Goal: Task Accomplishment & Management: Use online tool/utility

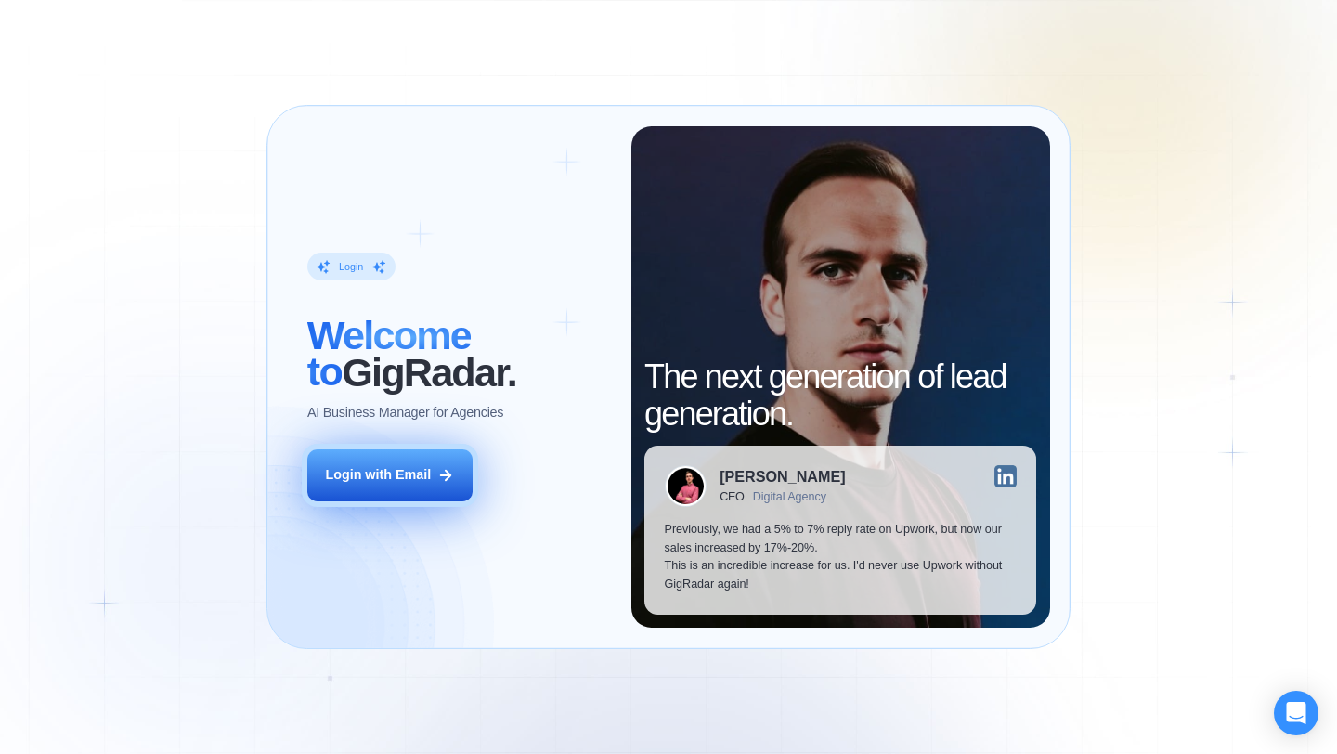
click at [380, 471] on div "Login with Email" at bounding box center [378, 475] width 106 height 19
click at [407, 474] on div "Login with Email" at bounding box center [378, 475] width 106 height 19
click at [383, 472] on div "Login with Email" at bounding box center [378, 475] width 106 height 19
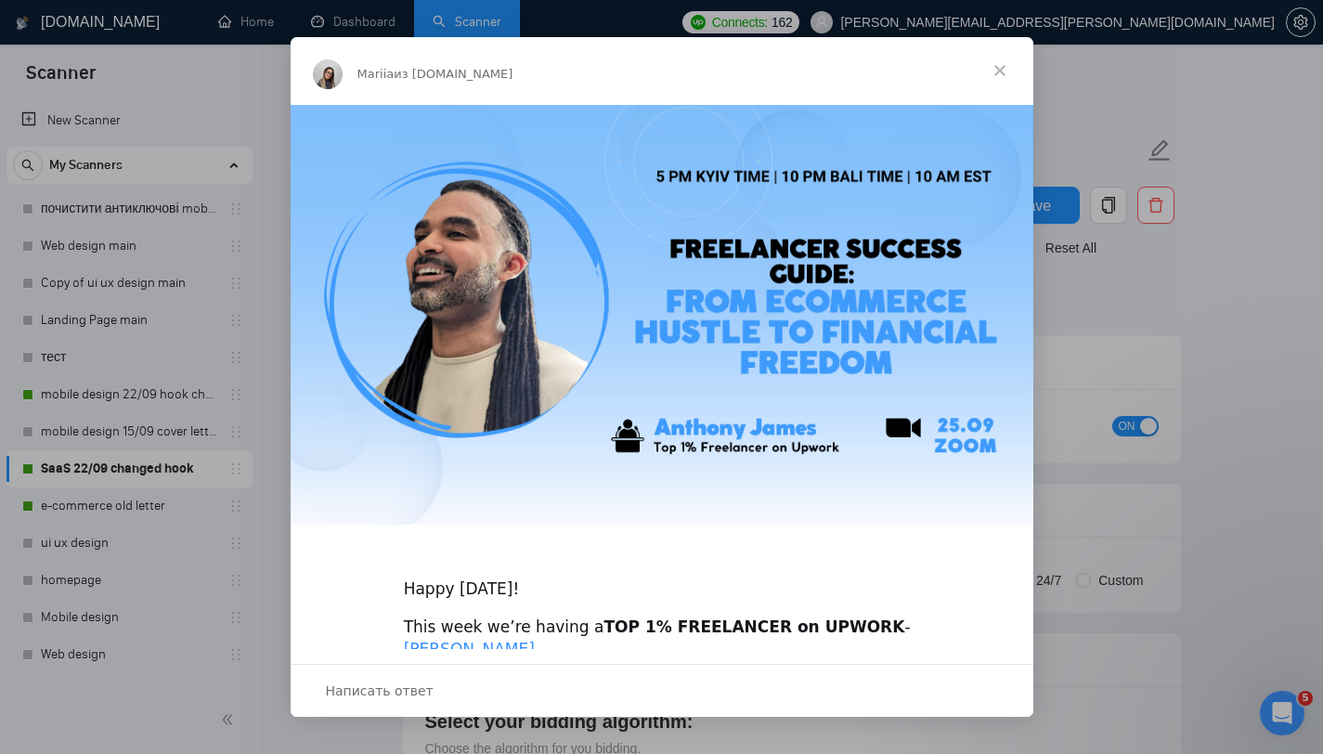
click at [995, 66] on span "Закрыть" at bounding box center [1000, 70] width 67 height 67
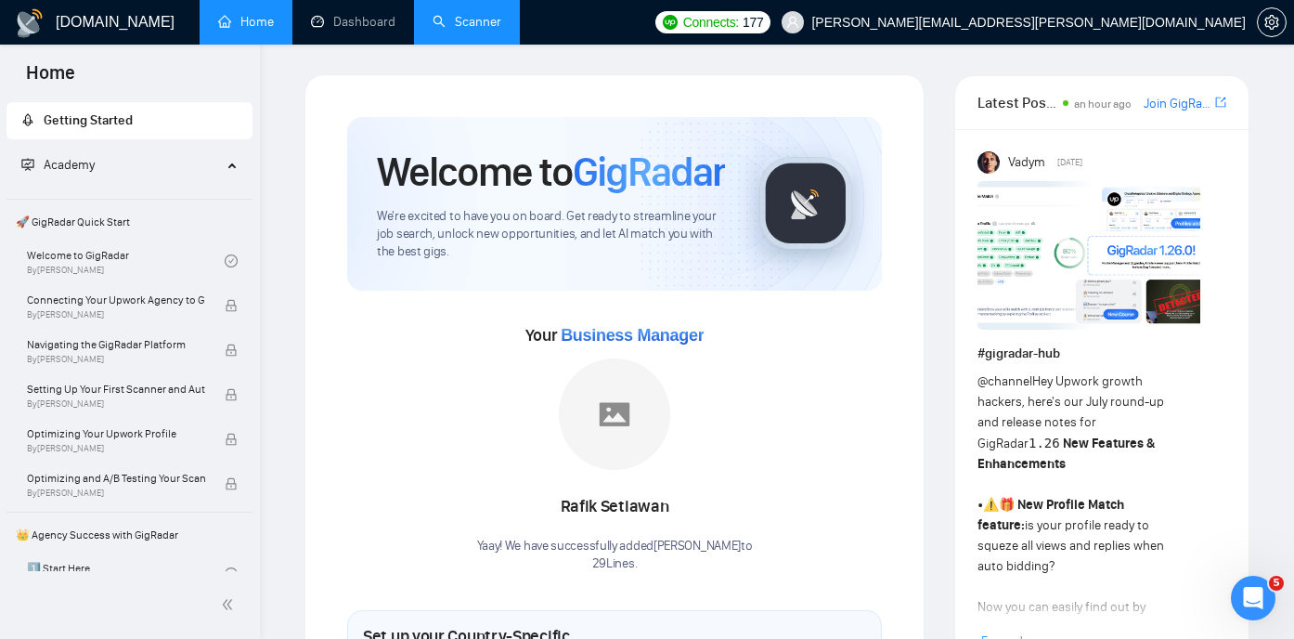
click at [492, 19] on link "Scanner" at bounding box center [467, 22] width 69 height 16
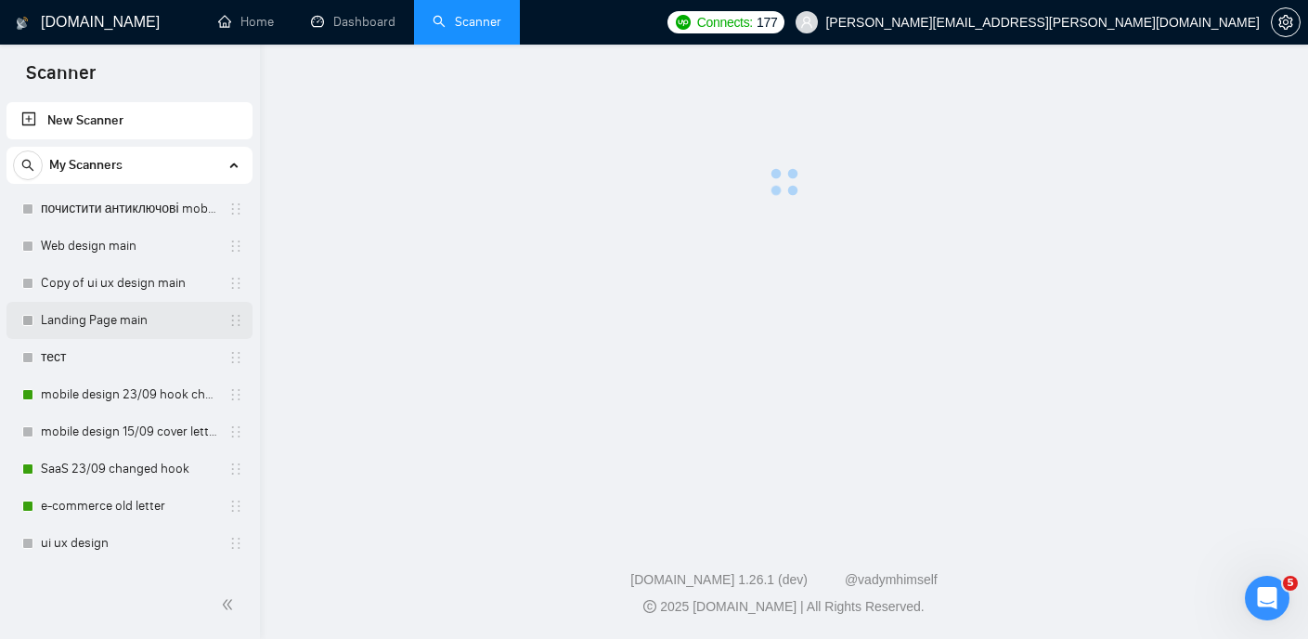
scroll to position [26, 0]
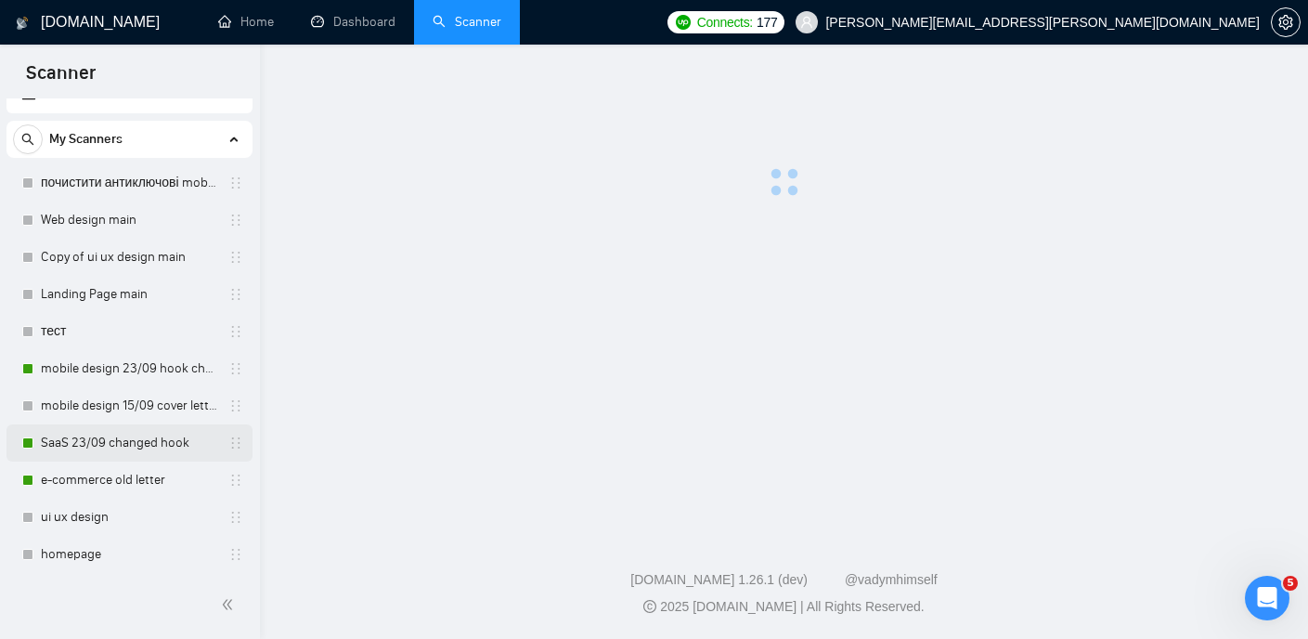
click at [109, 441] on link "SaaS 23/09 changed hook" at bounding box center [129, 442] width 176 height 37
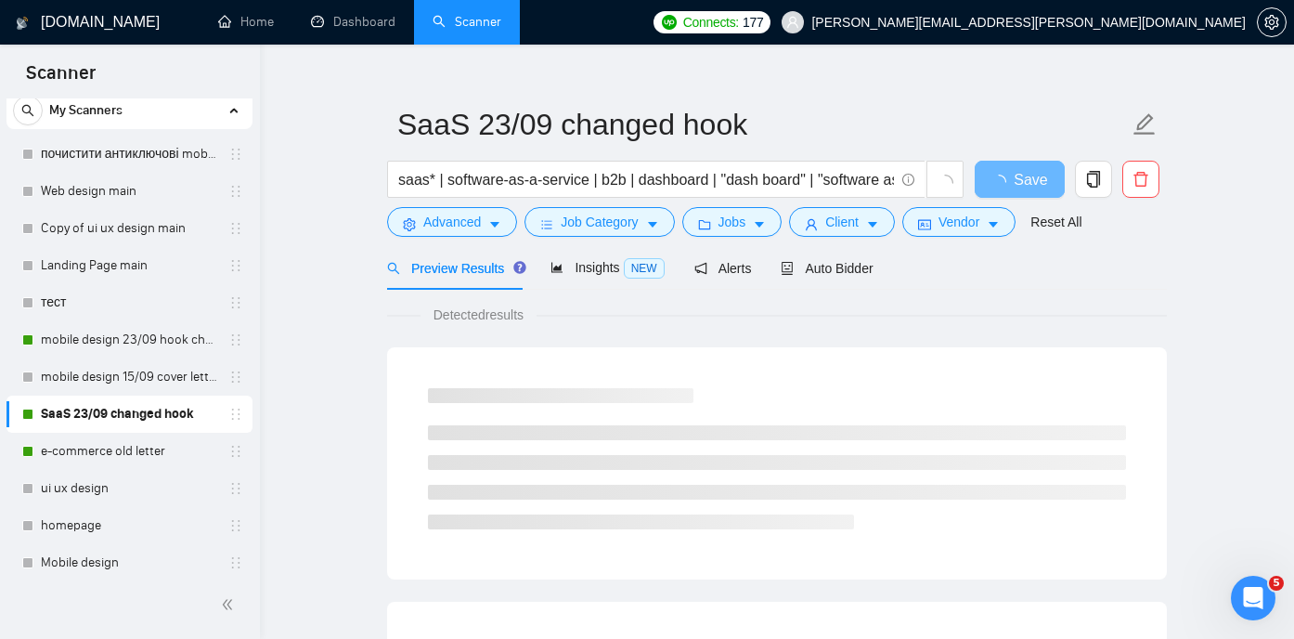
scroll to position [29, 0]
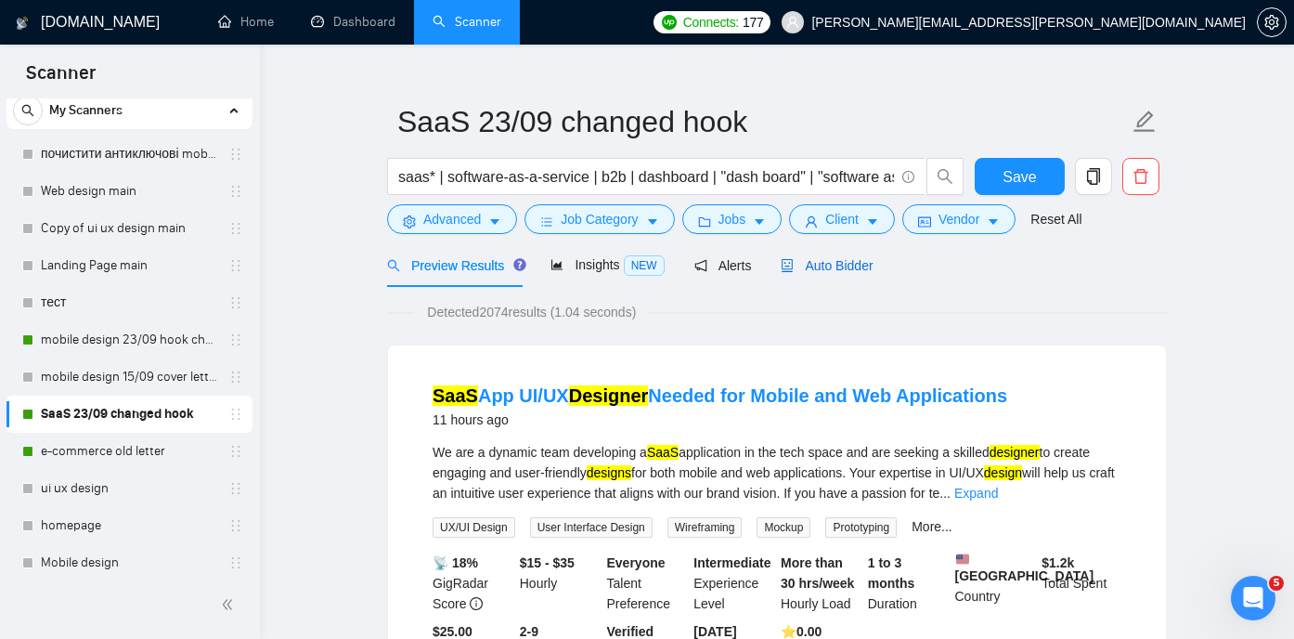
click at [836, 263] on span "Auto Bidder" at bounding box center [827, 265] width 92 height 15
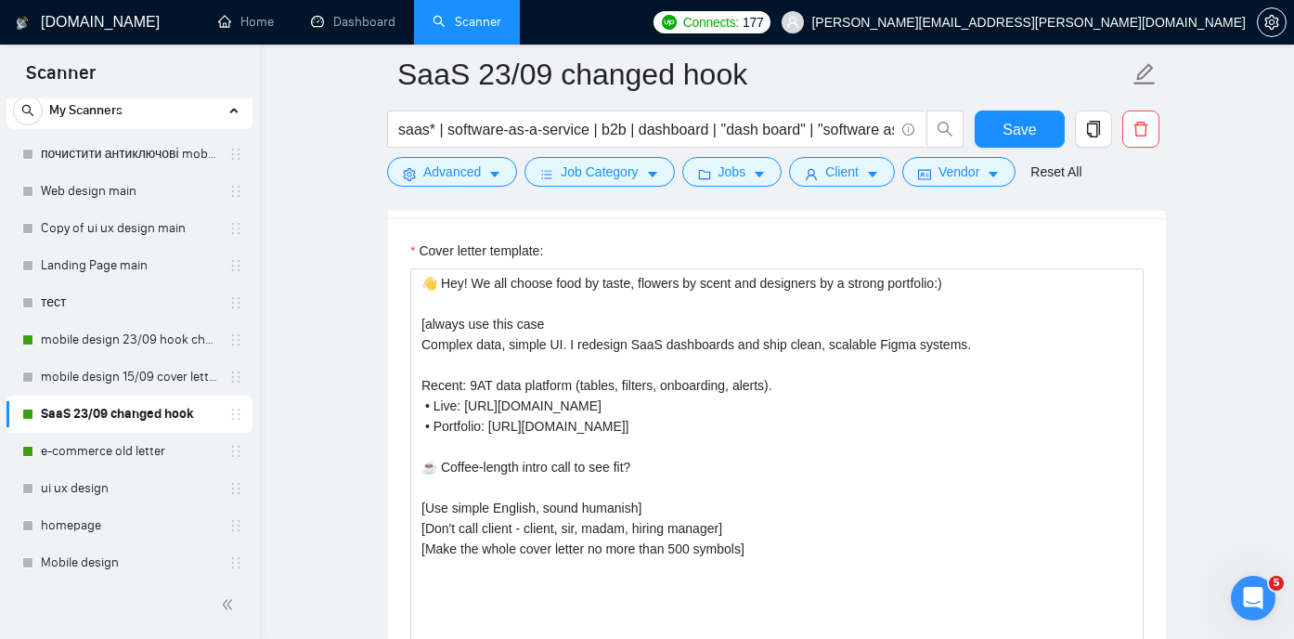
scroll to position [2178, 0]
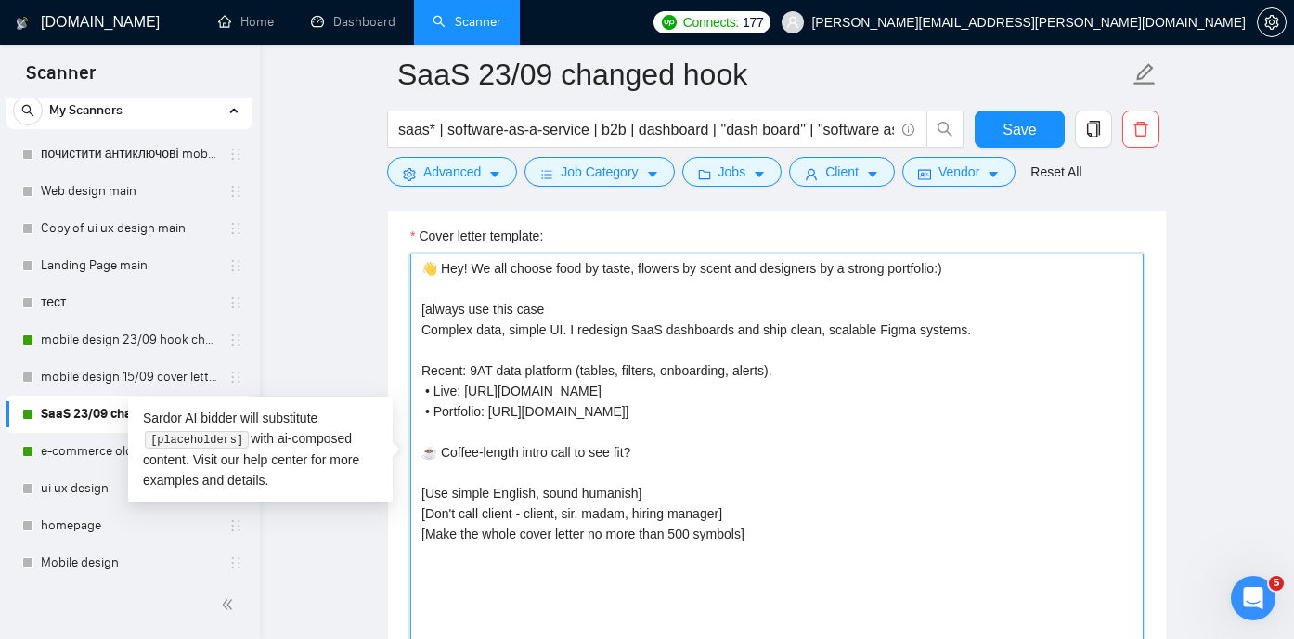
drag, startPoint x: 653, startPoint y: 448, endPoint x: 430, endPoint y: 460, distance: 223.1
click at [430, 460] on textarea "👋 Hey! We all choose food by taste, flowers by scent and designers by a strong …" at bounding box center [777, 462] width 734 height 418
